Goal: Task Accomplishment & Management: Manage account settings

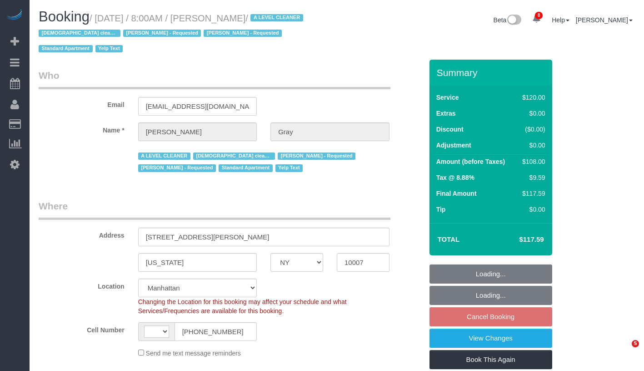
select select "NY"
select select "number:89"
select select "number:90"
select select "number:15"
select select "number:5"
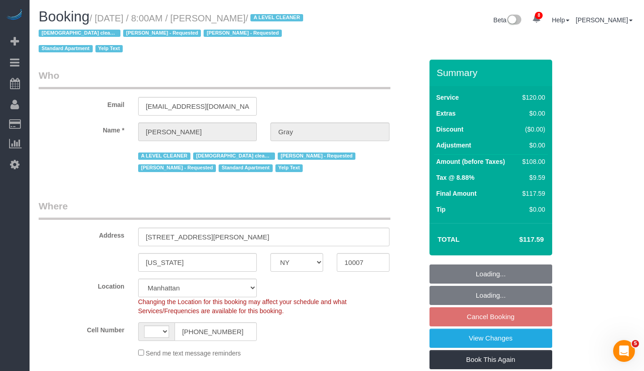
select select "number:21"
select select "string:[GEOGRAPHIC_DATA]"
select select "object:907"
select select "string:stripe-pm_1MCoUo4VGloSiKo7dzKWcdsK"
select select "spot1"
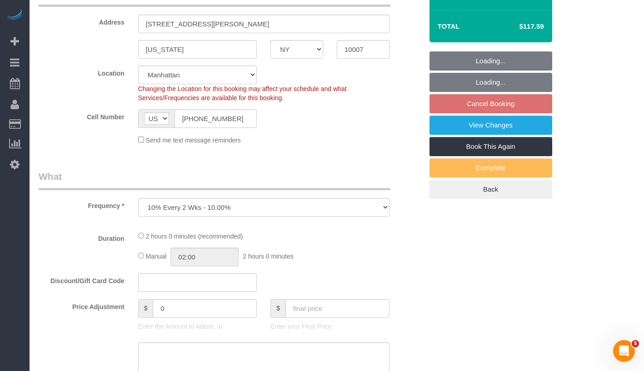
select select "object:987"
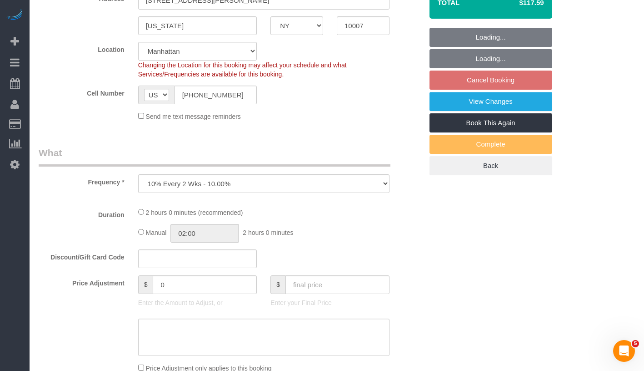
select select "9892"
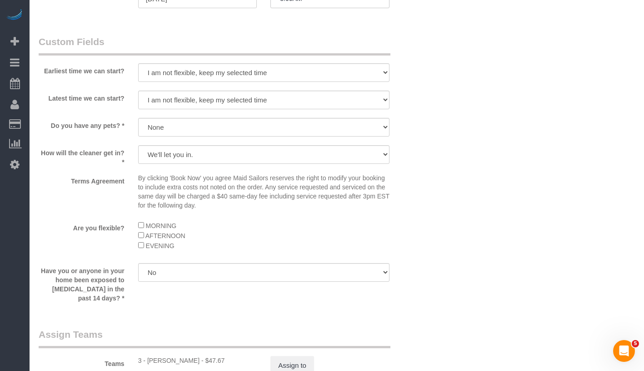
scroll to position [509, 0]
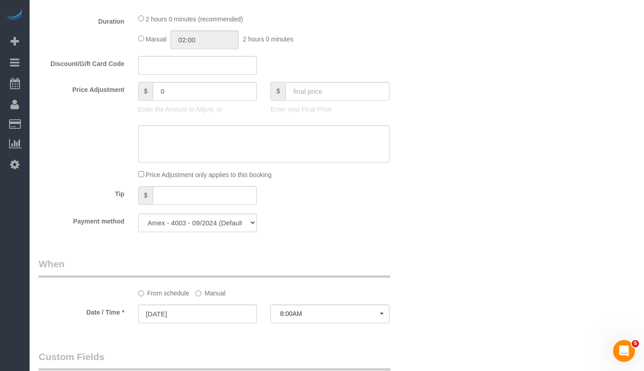
click at [208, 291] on label "Manual" at bounding box center [210, 291] width 30 height 12
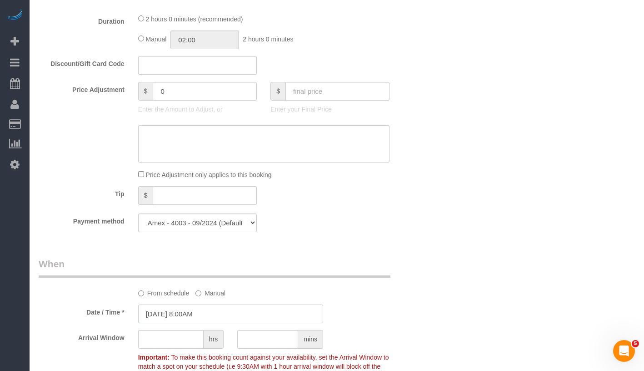
click at [261, 313] on input "09/11/2025 8:00AM" at bounding box center [230, 313] width 185 height 19
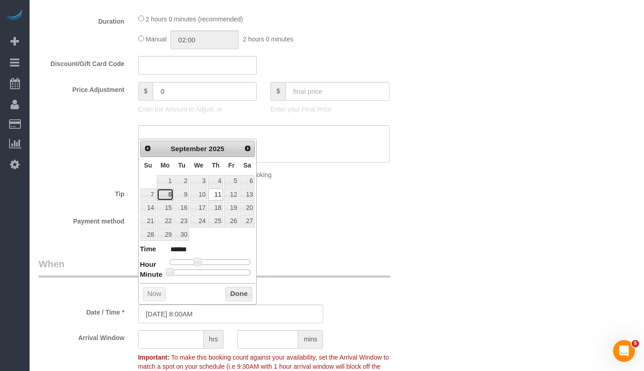
click at [170, 196] on link "8" at bounding box center [165, 194] width 17 height 12
type input "09/08/2025 8:00AM"
click at [243, 296] on button "Done" at bounding box center [238, 293] width 27 height 15
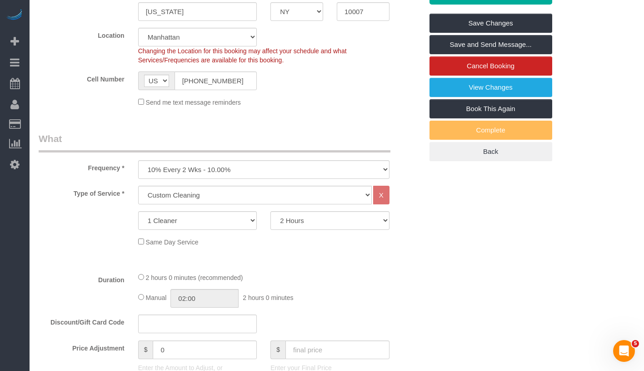
scroll to position [0, 0]
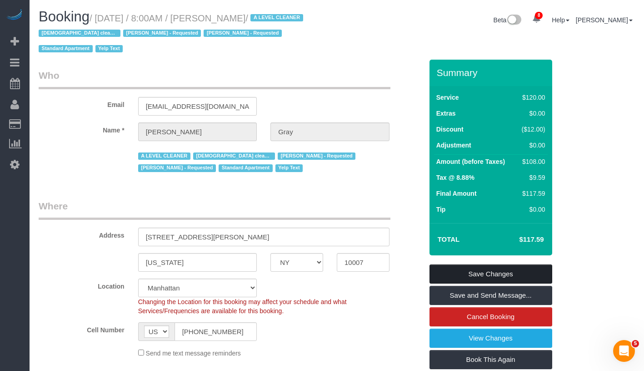
click at [521, 271] on link "Save Changes" at bounding box center [491, 273] width 123 height 19
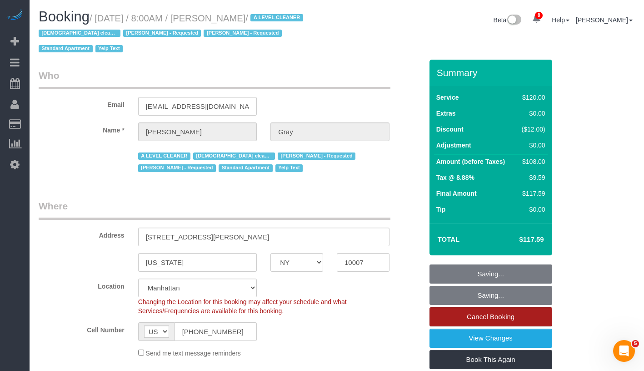
click at [510, 320] on link "Cancel Booking" at bounding box center [491, 316] width 123 height 19
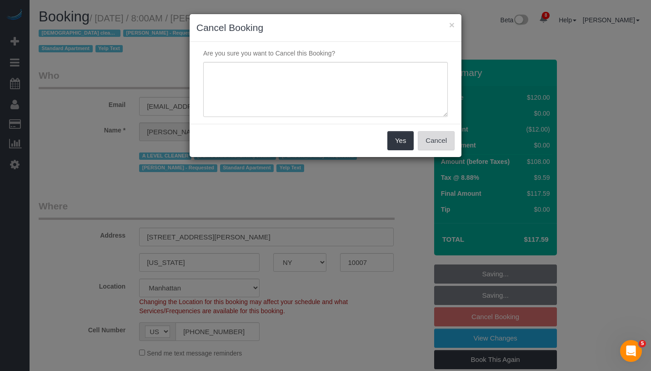
click at [437, 144] on button "Cancel" at bounding box center [436, 140] width 37 height 19
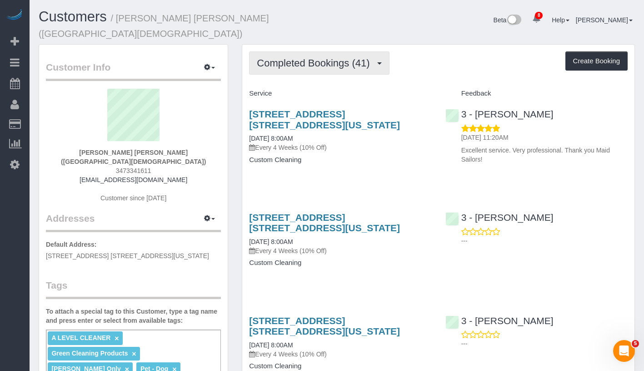
click at [282, 69] on button "Completed Bookings (41)" at bounding box center [319, 62] width 140 height 23
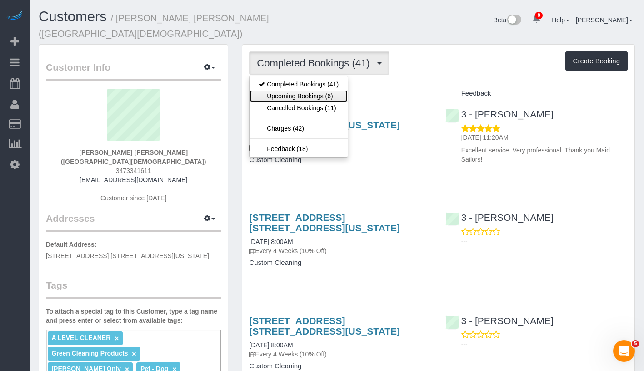
click at [288, 96] on link "Upcoming Bookings (6)" at bounding box center [299, 96] width 98 height 12
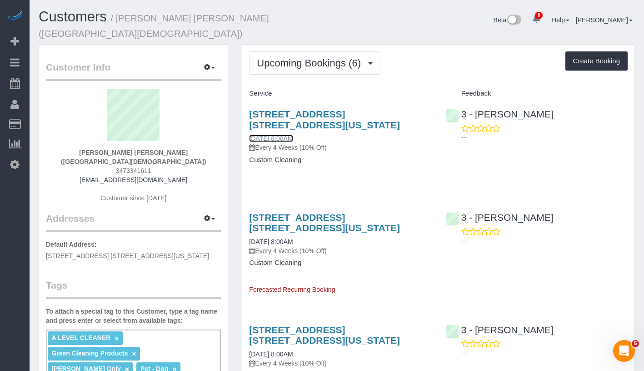
click at [283, 138] on link "09/04/2025 8:00AM" at bounding box center [271, 138] width 44 height 7
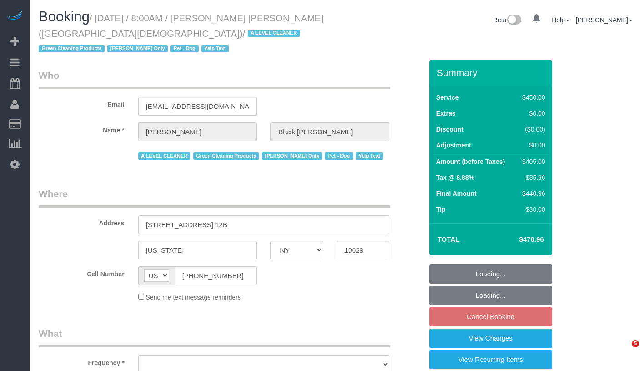
select select "NY"
select select "object:686"
select select "360"
select select "number:89"
select select "number:90"
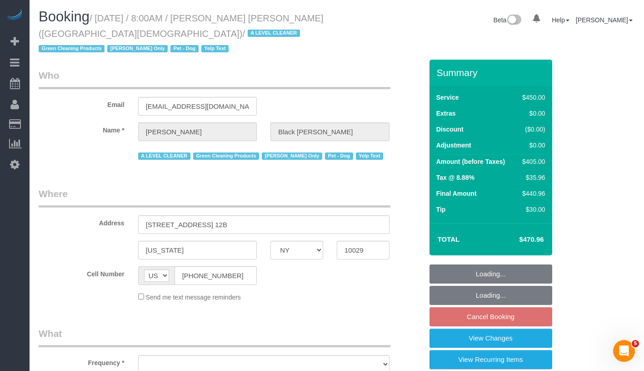
select select "number:13"
select select "number:5"
select select "number:21"
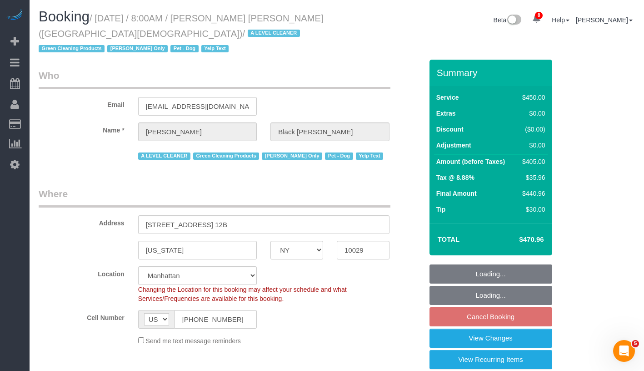
select select "spot1"
select select "object:1355"
select select "string:stripe-pm_1M6IuF4VGloSiKo7psK1qtCl"
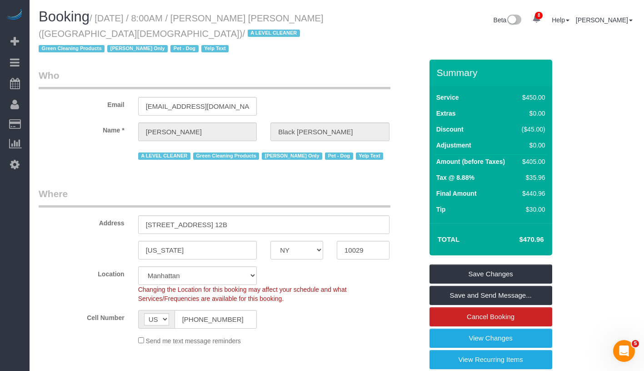
drag, startPoint x: 41, startPoint y: 33, endPoint x: 177, endPoint y: 39, distance: 136.1
click at [177, 39] on small "/ September 04, 2025 / 8:00AM / Scott Black Johnston (Fifth Avenue Presbyterian…" at bounding box center [181, 33] width 285 height 41
copy small "Fifth Avenue Presbyterian Church"
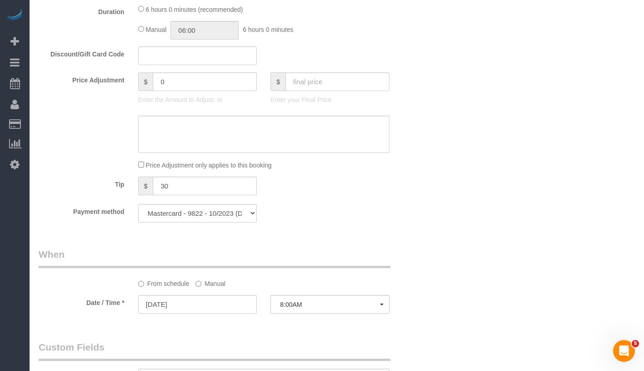
scroll to position [606, 0]
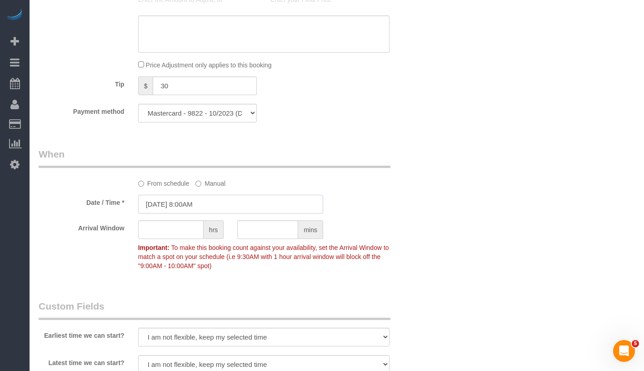
click at [218, 205] on input "09/04/2025 8:00AM" at bounding box center [230, 204] width 185 height 19
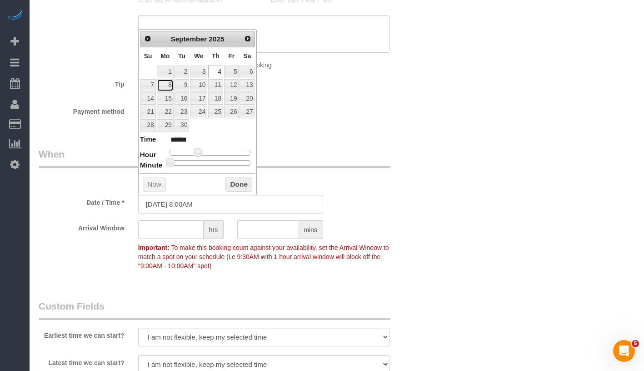
click at [170, 87] on link "8" at bounding box center [165, 85] width 17 height 12
type input "09/08/2025 8:00AM"
click at [237, 183] on button "Done" at bounding box center [238, 184] width 27 height 15
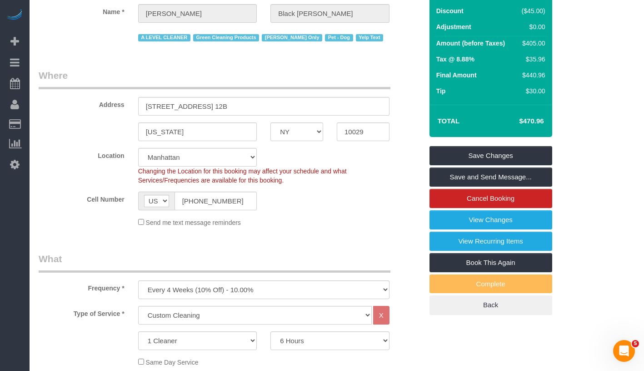
scroll to position [0, 0]
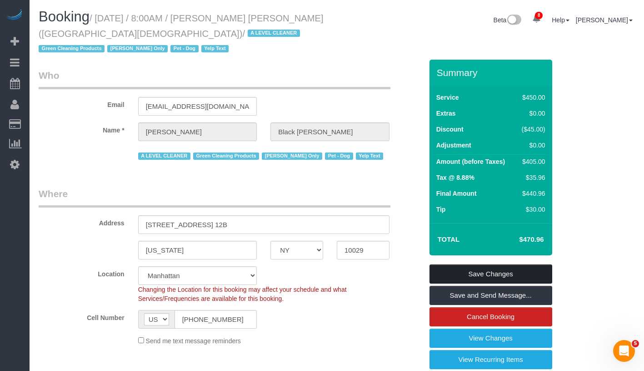
click at [521, 271] on link "Save Changes" at bounding box center [491, 273] width 123 height 19
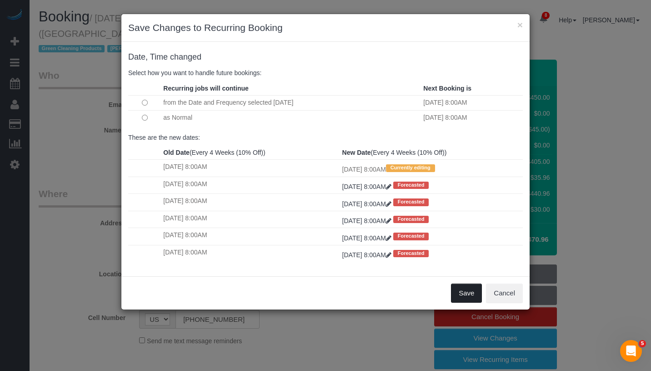
click at [465, 291] on button "Save" at bounding box center [466, 292] width 31 height 19
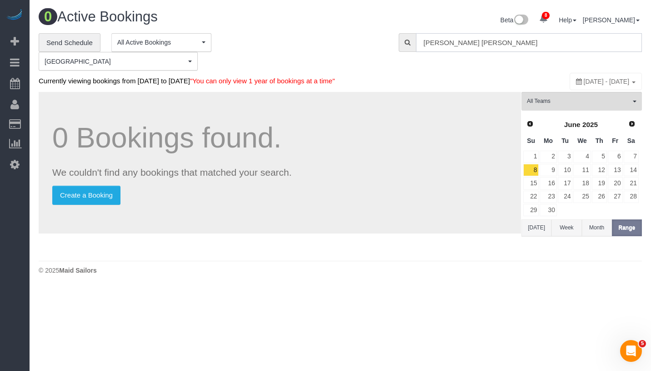
click at [502, 48] on input "Scott Black Johnston" at bounding box center [529, 42] width 226 height 19
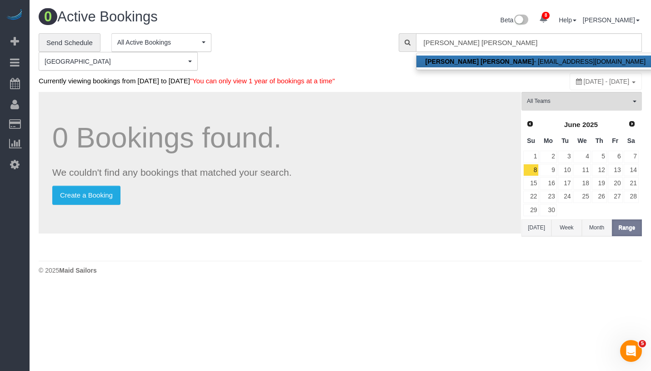
click at [494, 60] on link "Scott Black Johnston - sbj@fapc.org" at bounding box center [535, 61] width 239 height 12
type input "sbj@fapc.org"
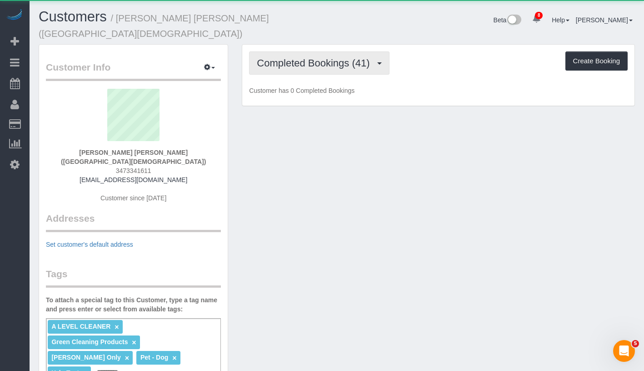
click at [294, 65] on span "Completed Bookings (41)" at bounding box center [315, 62] width 117 height 11
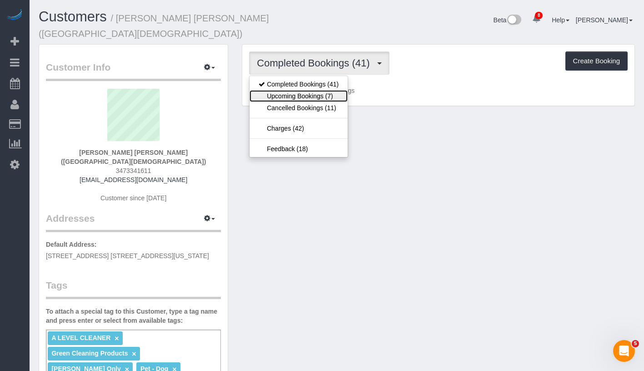
click at [300, 91] on link "Upcoming Bookings (7)" at bounding box center [299, 96] width 98 height 12
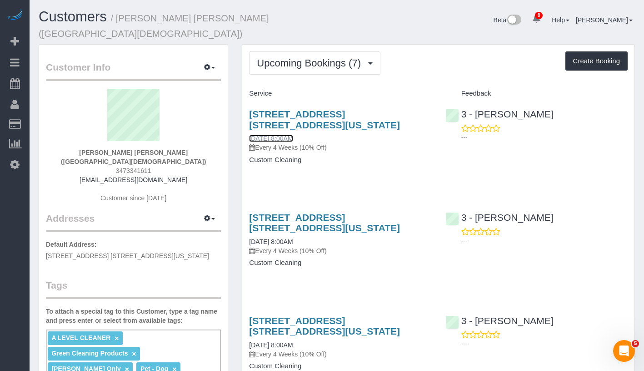
click at [277, 140] on link "09/08/2025 8:00AM" at bounding box center [271, 138] width 44 height 7
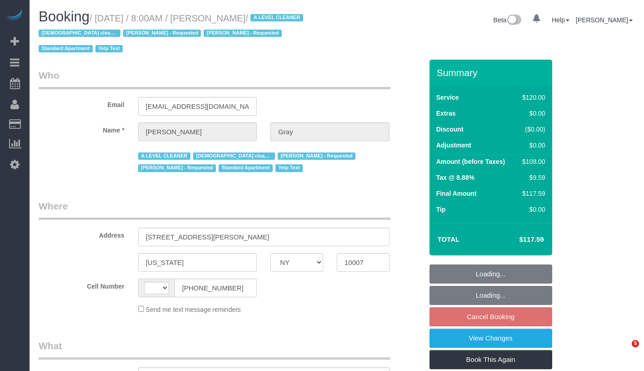
select select "NY"
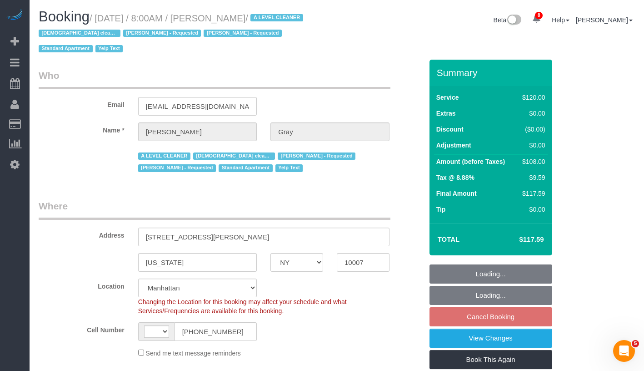
select select "string:[GEOGRAPHIC_DATA]"
select select "string:stripe-pm_1MCoUo4VGloSiKo7dzKWcdsK"
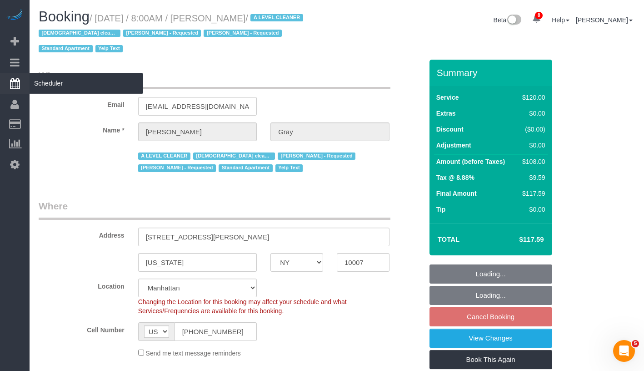
select select "object:719"
select select "spot1"
select select "number:89"
select select "number:90"
select select "number:15"
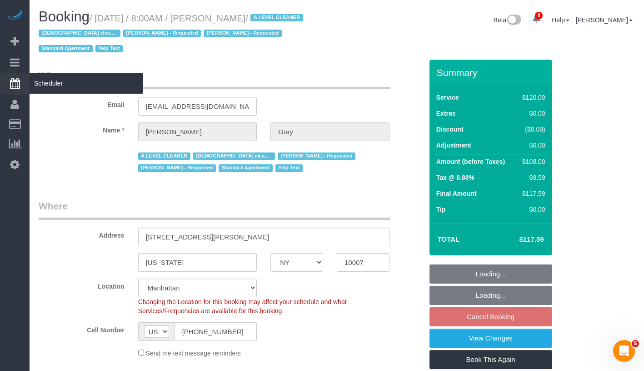
select select "number:5"
select select "number:21"
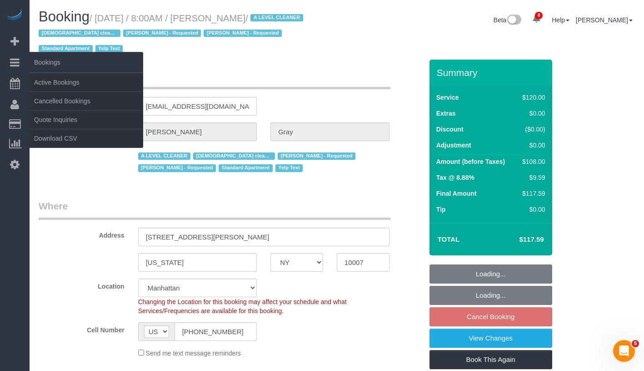
select select "object:1380"
select select "9892"
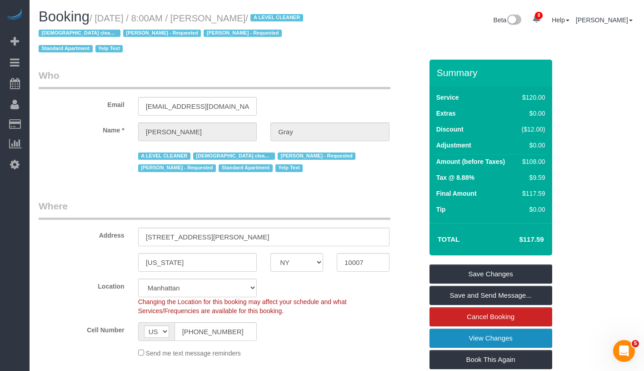
click at [519, 344] on link "View Changes" at bounding box center [491, 337] width 123 height 19
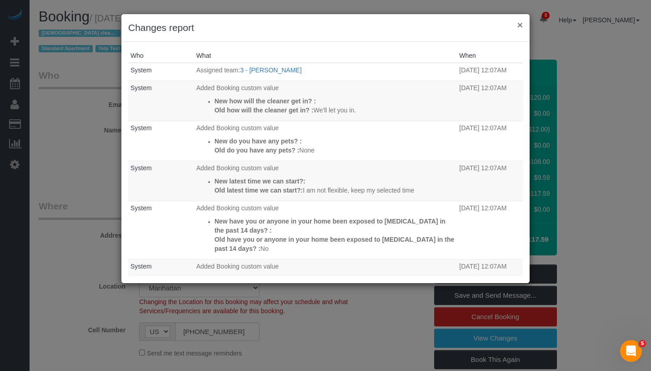
click at [519, 23] on button "×" at bounding box center [519, 25] width 5 height 10
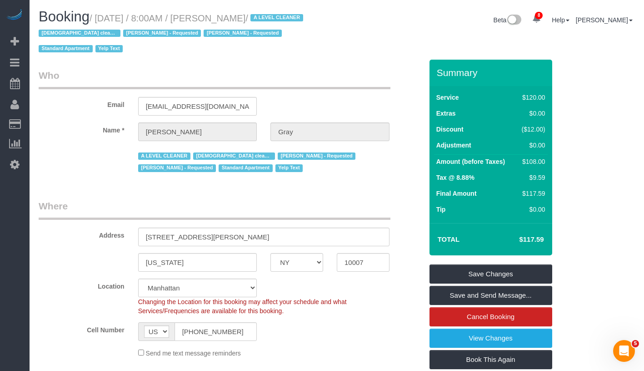
drag, startPoint x: 101, startPoint y: 15, endPoint x: 228, endPoint y: 21, distance: 127.0
click at [228, 21] on small "/ September 11, 2025 / 8:00AM / Karen Gray / A LEVEL CLEANER Female cleaner onl…" at bounding box center [172, 33] width 267 height 41
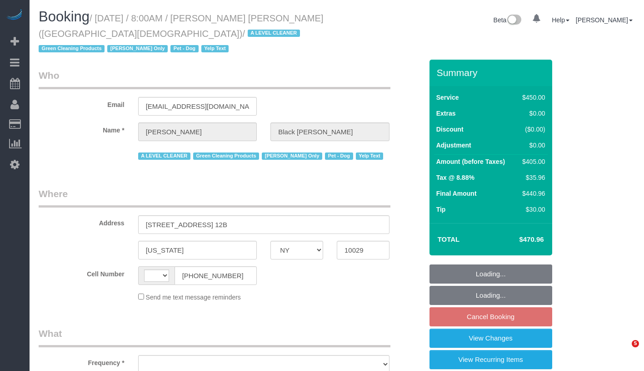
select select "NY"
select select "string:[GEOGRAPHIC_DATA]"
select select "object:710"
select select "string:stripe-pm_1M6IuF4VGloSiKo7psK1qtCl"
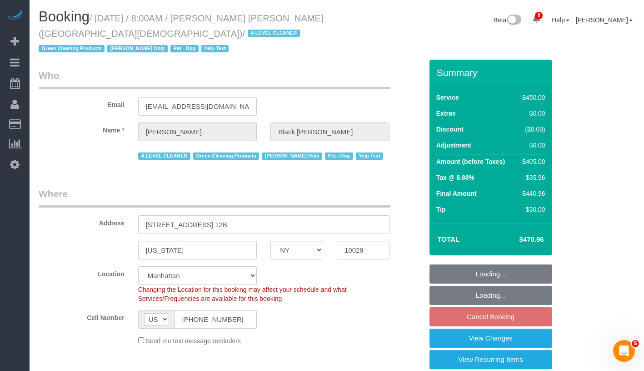
select select "object:721"
select select "spot1"
select select "360"
select select "number:89"
select select "number:90"
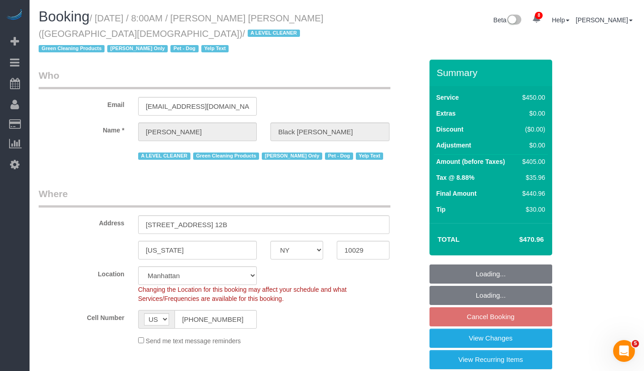
select select "number:13"
select select "number:5"
select select "number:21"
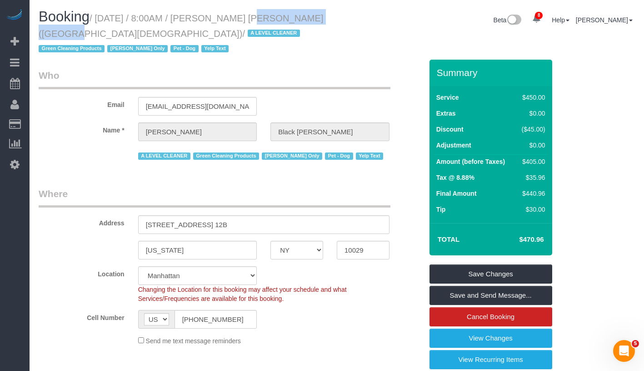
drag, startPoint x: 233, startPoint y: 17, endPoint x: 323, endPoint y: 24, distance: 90.3
click at [323, 24] on h1 "Booking / [DATE] / 8:00AM / [PERSON_NAME] [PERSON_NAME] ([GEOGRAPHIC_DATA][DEMO…" at bounding box center [184, 32] width 291 height 46
copy small "[PERSON_NAME] [PERSON_NAME]"
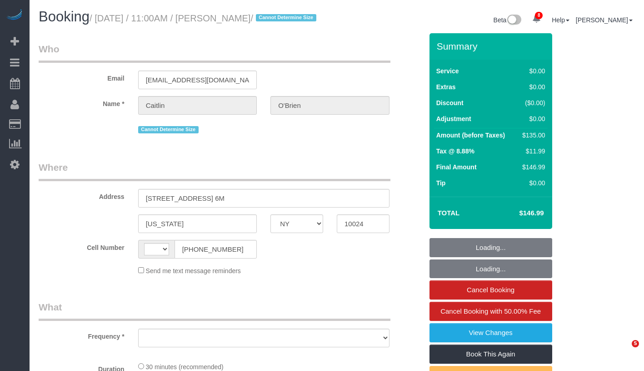
select select "NY"
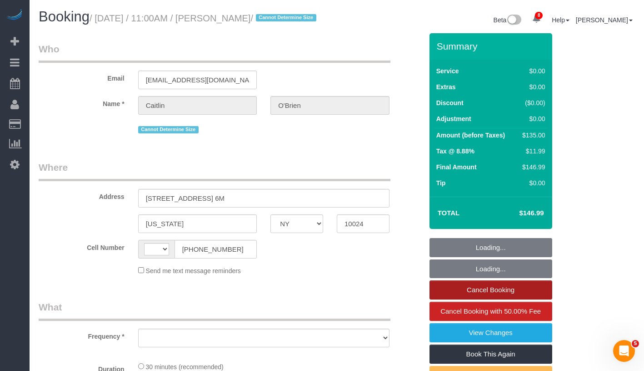
select select "string:[GEOGRAPHIC_DATA]"
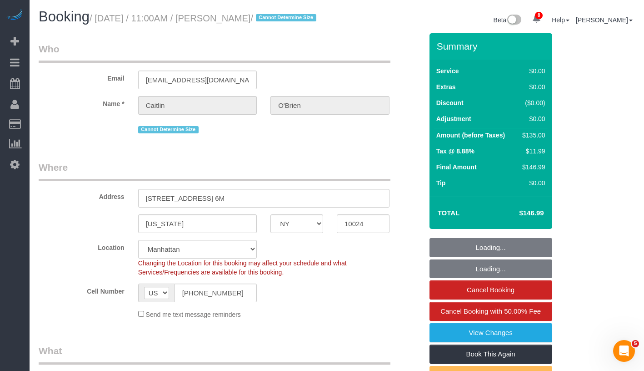
select select "object:958"
select select "string:stripe-pm_1Qqee04VGloSiKo7obcjrnBA"
select select "spot1"
select select "number:89"
select select "number:90"
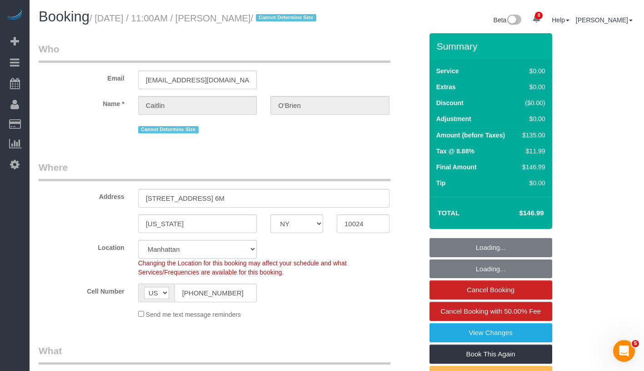
select select "number:15"
select select "number:5"
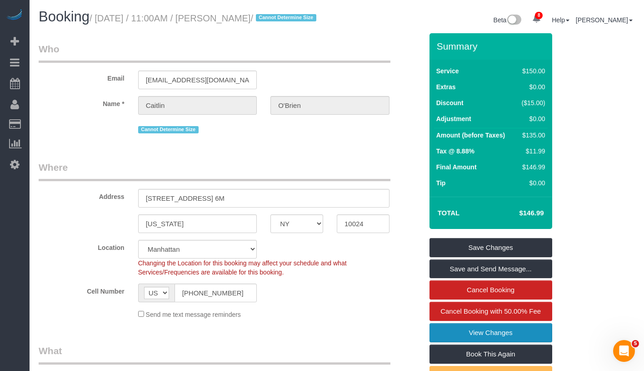
click at [520, 338] on link "View Changes" at bounding box center [491, 332] width 123 height 19
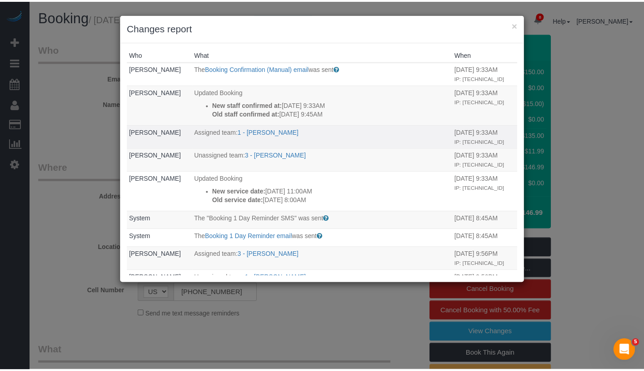
scroll to position [2, 0]
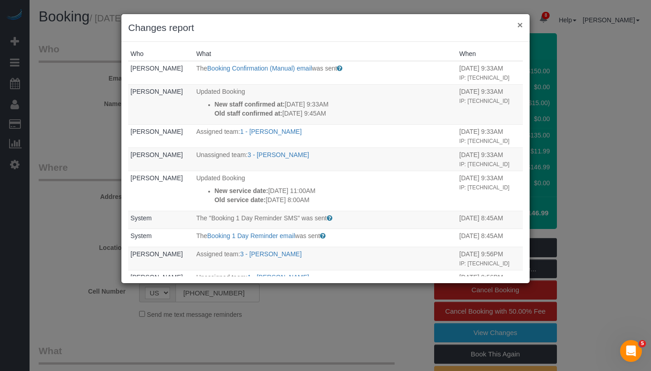
click at [521, 26] on button "×" at bounding box center [519, 25] width 5 height 10
